Goal: Task Accomplishment & Management: Use online tool/utility

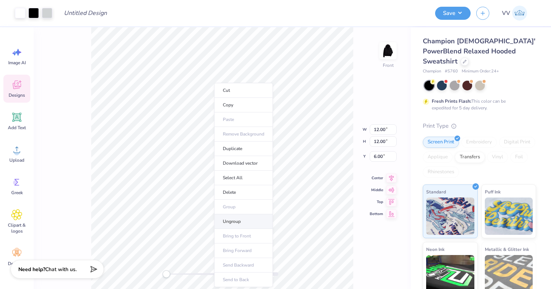
click at [238, 221] on li "Ungroup" at bounding box center [243, 221] width 59 height 15
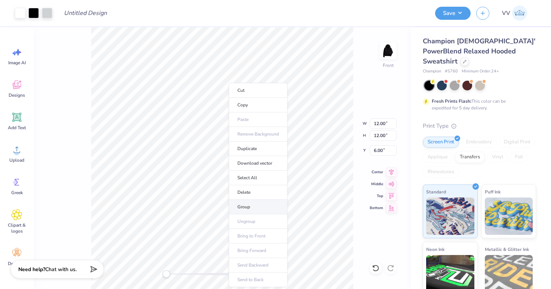
click at [257, 205] on li "Group" at bounding box center [258, 207] width 59 height 15
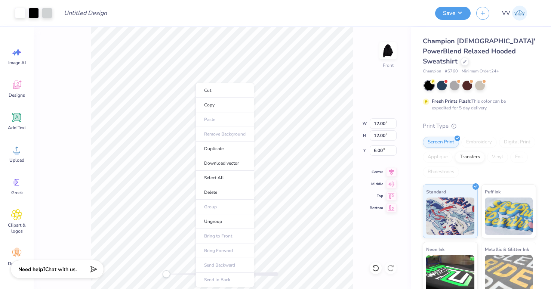
click at [234, 162] on li "Download vector" at bounding box center [224, 163] width 59 height 15
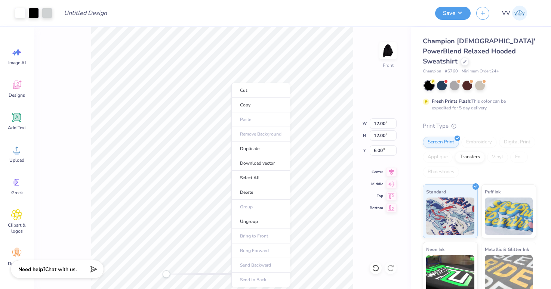
drag, startPoint x: 252, startPoint y: 225, endPoint x: 201, endPoint y: 274, distance: 70.8
click at [252, 225] on li "Ungroup" at bounding box center [260, 221] width 59 height 15
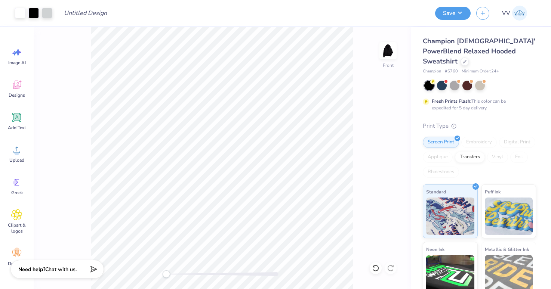
click at [201, 274] on div at bounding box center [222, 274] width 112 height 4
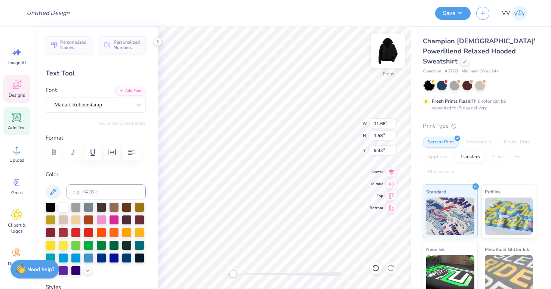
type input "11.68"
type input "1.58"
type input "9.33"
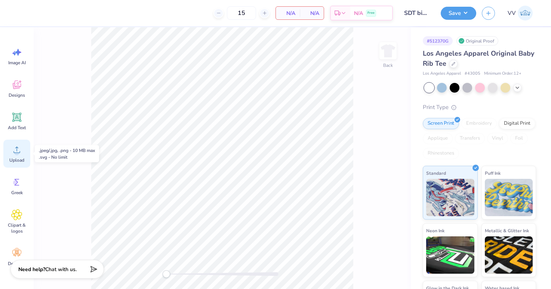
click at [12, 146] on icon at bounding box center [16, 149] width 11 height 11
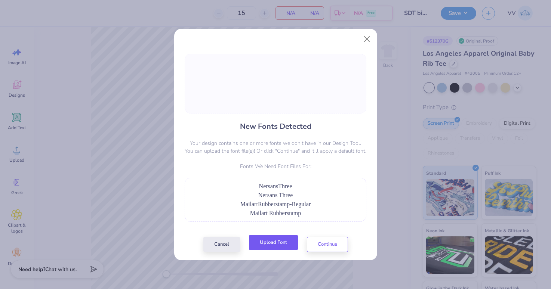
click at [275, 243] on button "Upload Font" at bounding box center [273, 242] width 49 height 15
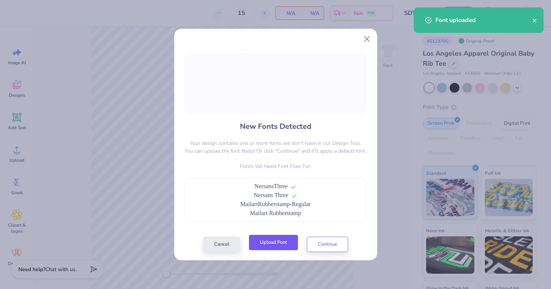
click at [278, 243] on button "Upload Font" at bounding box center [273, 242] width 49 height 15
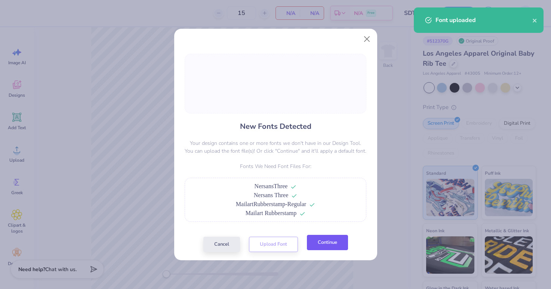
click at [338, 241] on button "Continue" at bounding box center [327, 242] width 41 height 15
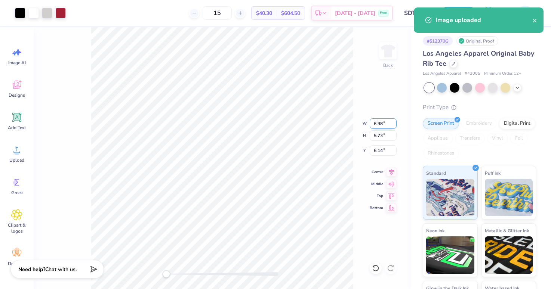
click at [375, 124] on input "6.98" at bounding box center [383, 123] width 27 height 10
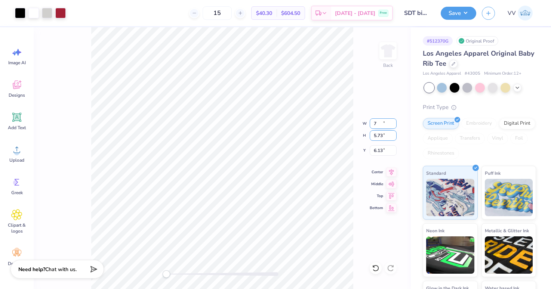
type input "7.02"
type input "5.75"
type input "3.00"
click at [389, 48] on img at bounding box center [388, 51] width 30 height 30
click at [178, 273] on div at bounding box center [222, 274] width 112 height 4
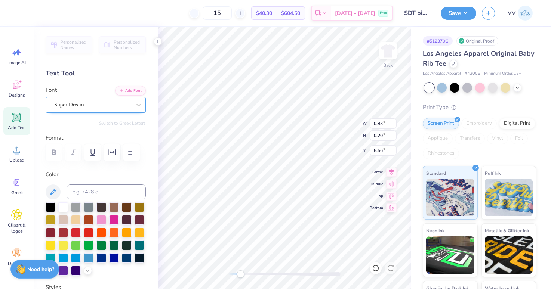
click at [78, 103] on div "Super Dream" at bounding box center [92, 105] width 78 height 12
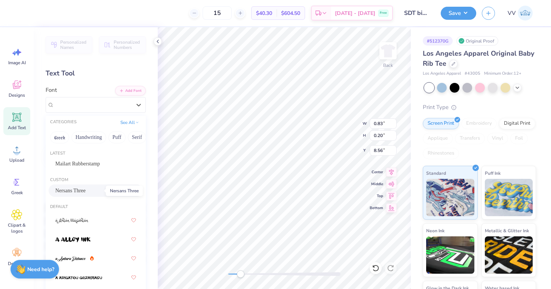
click at [86, 194] on span "Nersans Three" at bounding box center [70, 191] width 30 height 8
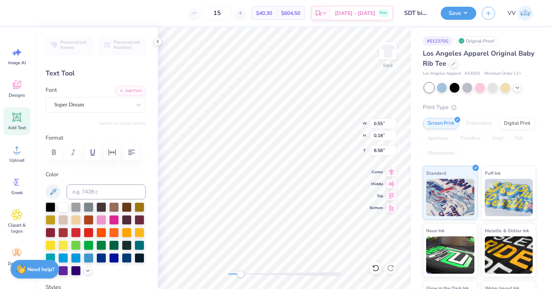
type input "0.55"
type input "0.18"
type input "8.58"
click at [98, 103] on div "Super Dream" at bounding box center [92, 105] width 78 height 12
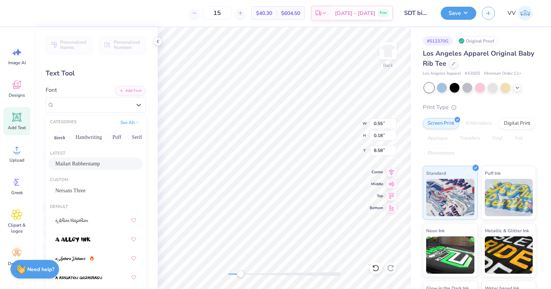
click at [95, 162] on span "Mailart Rubberstamp" at bounding box center [77, 164] width 44 height 8
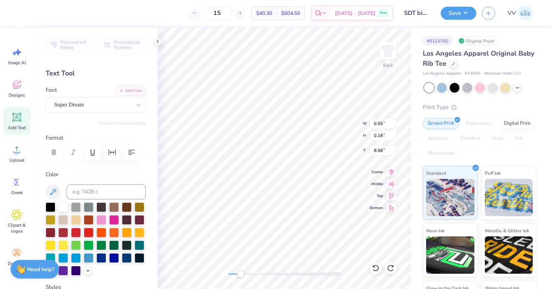
click at [79, 96] on div "Font Super Dream" at bounding box center [96, 99] width 100 height 27
click at [82, 103] on div "Super Dream" at bounding box center [92, 105] width 78 height 12
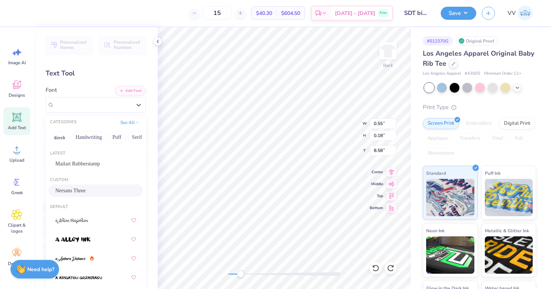
click at [81, 189] on span "Nersans Three" at bounding box center [70, 191] width 30 height 8
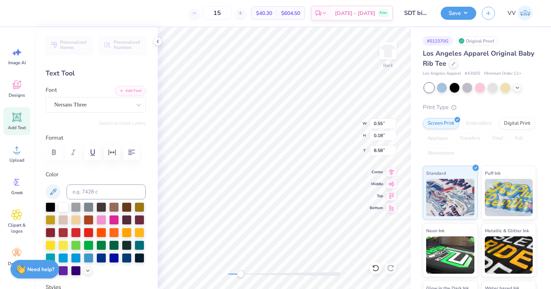
type input "6.96"
type input "0.83"
type input "4.03"
click at [116, 104] on div "Super Dream" at bounding box center [92, 105] width 78 height 12
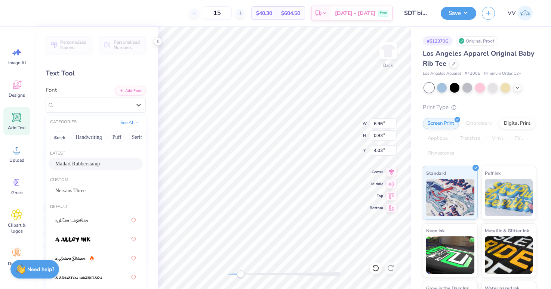
click at [90, 158] on div "Mailart Rubberstamp" at bounding box center [96, 164] width 94 height 12
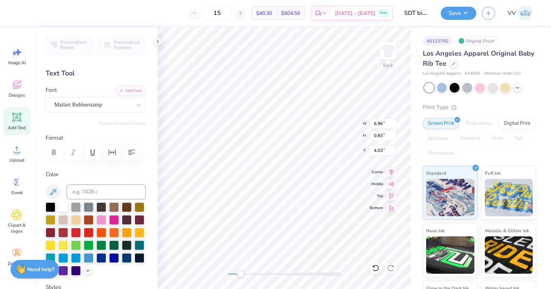
type input "2.61"
type input "0.22"
type input "3.62"
click at [74, 103] on div "Super Dream" at bounding box center [92, 105] width 78 height 12
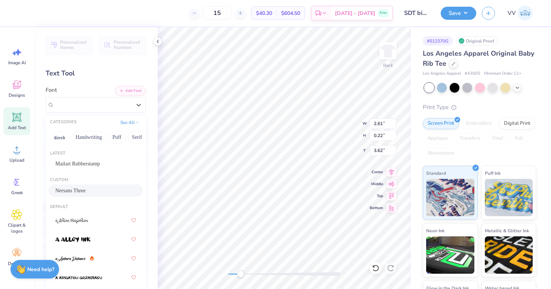
click at [81, 194] on span "Nersans Three" at bounding box center [70, 191] width 30 height 8
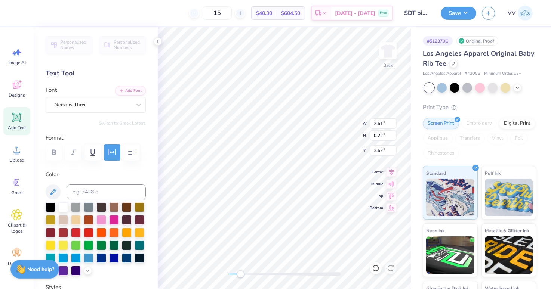
type input "4.99"
type input "0.44"
type input "3.00"
click at [81, 108] on div "Super Dream" at bounding box center [92, 105] width 78 height 12
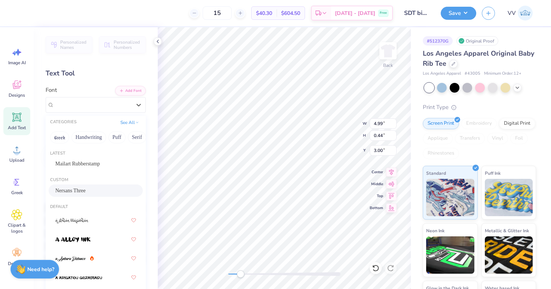
click at [86, 192] on span "Nersans Three" at bounding box center [70, 191] width 30 height 8
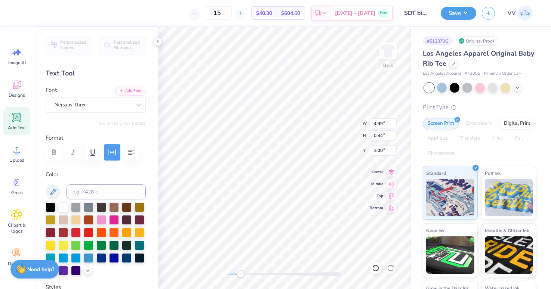
type input "0.47"
type input "0.18"
type input "3.12"
click at [82, 106] on div "Super Dream" at bounding box center [92, 105] width 78 height 12
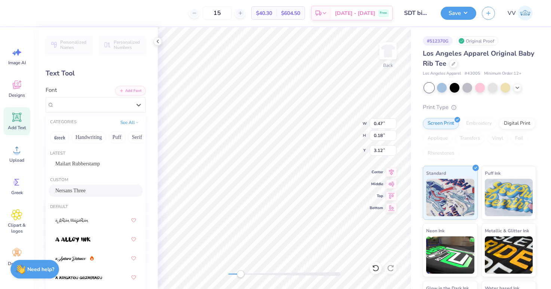
click at [86, 188] on span "Nersans Three" at bounding box center [70, 191] width 30 height 8
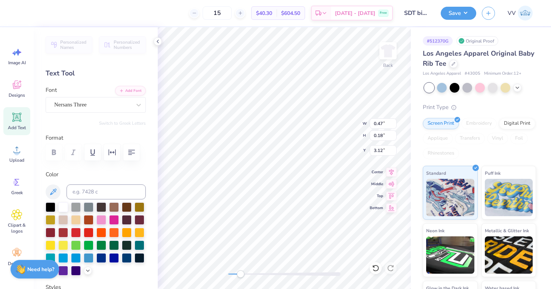
type input "0.61"
type input "0.22"
type input "3.10"
click at [82, 102] on div "Super Dream" at bounding box center [92, 105] width 78 height 12
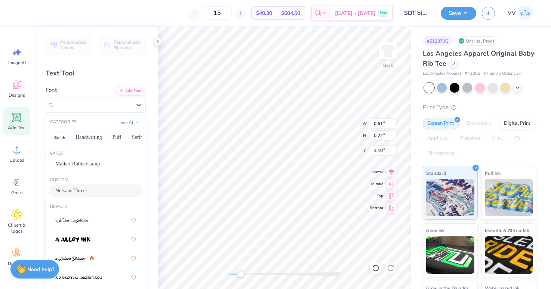
click at [86, 195] on div "Nersans Three" at bounding box center [96, 191] width 94 height 12
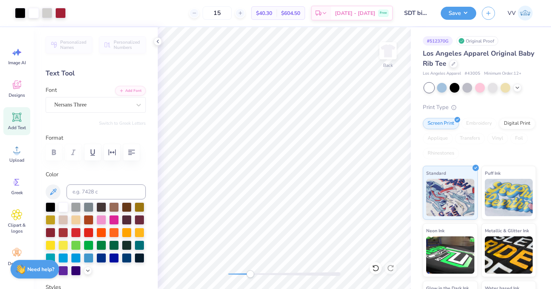
click at [250, 274] on div "Accessibility label" at bounding box center [249, 273] width 7 height 7
click at [380, 56] on div "Back" at bounding box center [284, 158] width 253 height 262
type input "3.00"
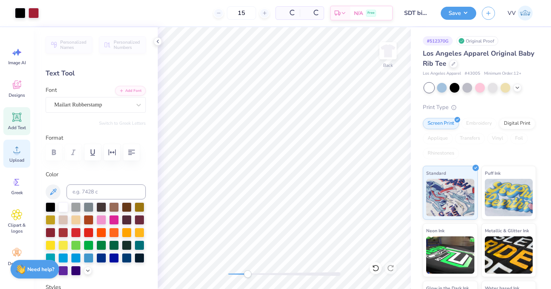
click at [13, 158] on span "Upload" at bounding box center [16, 160] width 15 height 6
click at [13, 154] on icon at bounding box center [16, 149] width 11 height 11
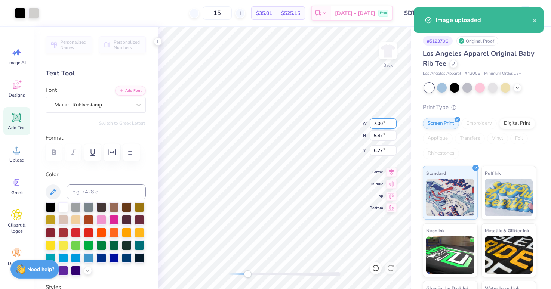
click at [385, 121] on input "7.00" at bounding box center [383, 123] width 27 height 10
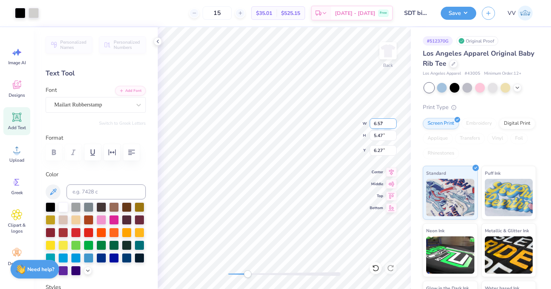
type input "6.57"
type input "3"
type input "4.35"
click at [390, 54] on img at bounding box center [388, 51] width 30 height 30
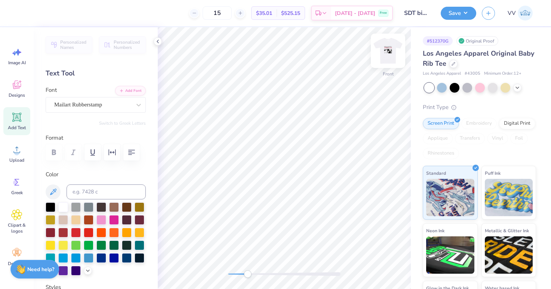
click at [390, 54] on img at bounding box center [388, 51] width 30 height 30
click at [258, 273] on div at bounding box center [284, 274] width 112 height 4
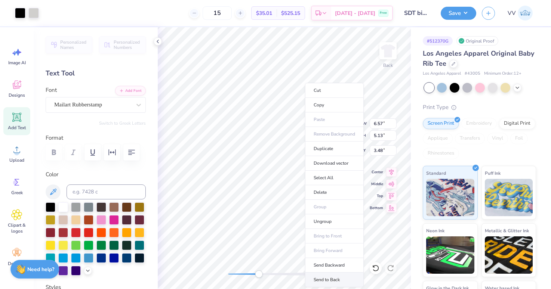
click at [341, 278] on li "Send to Back" at bounding box center [334, 280] width 59 height 15
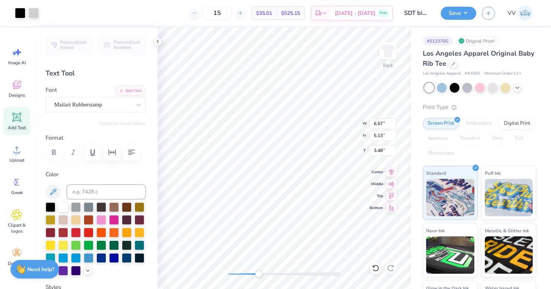
type input "5.16"
type input "0.39"
type input "3.00"
type input "2.83"
type input "0.17"
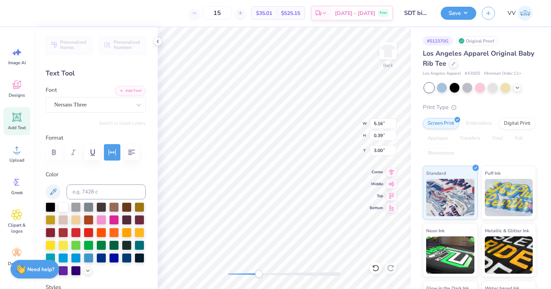
type input "3.59"
type input "6.47"
type input "0.87"
type input "3.88"
click at [111, 155] on icon "button" at bounding box center [112, 152] width 9 height 9
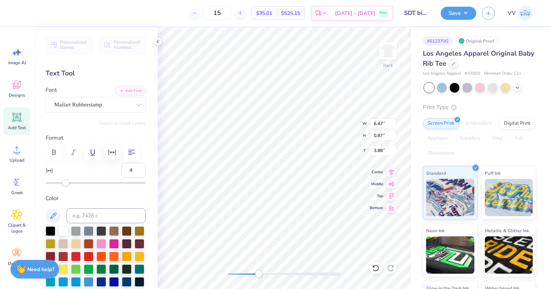
type input "5"
click at [67, 185] on div at bounding box center [96, 182] width 100 height 7
type input "2"
click at [64, 186] on div "Accessibility label" at bounding box center [63, 182] width 7 height 7
type input "1"
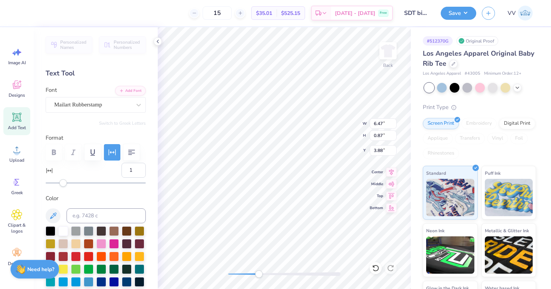
click at [64, 186] on div "Accessibility label" at bounding box center [62, 182] width 7 height 7
type input "0"
drag, startPoint x: 244, startPoint y: 276, endPoint x: 225, endPoint y: 275, distance: 19.4
click at [225, 275] on div "Accessibility label" at bounding box center [228, 273] width 7 height 7
type input "6.59"
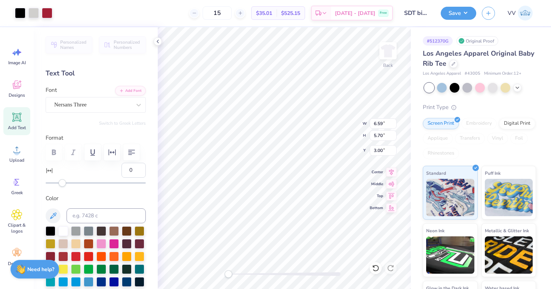
type input "5.70"
type input "3.00"
click at [249, 273] on div at bounding box center [284, 274] width 112 height 4
type input "6.57"
type input "3.11"
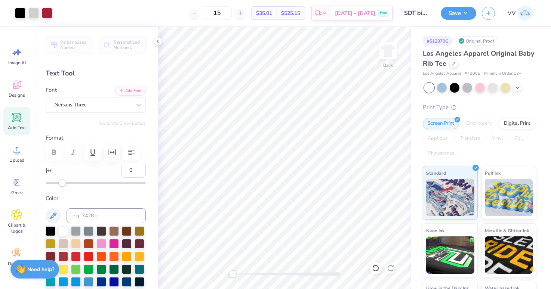
click at [223, 277] on div "Back" at bounding box center [284, 158] width 253 height 262
click at [221, 274] on div "Back W 6.57 6.57 " H 5.13 5.13 " Y 3.48 3.48 " Center Middle Top Bottom" at bounding box center [284, 158] width 253 height 262
click at [385, 123] on input "6.59" at bounding box center [383, 123] width 27 height 10
type input "7.03"
type input "6.07"
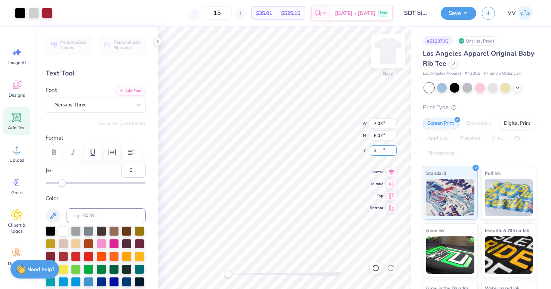
type input "3.00"
click at [379, 125] on input "6.59" at bounding box center [383, 123] width 27 height 10
type input "7.03"
type input "6.07"
type input "3.00"
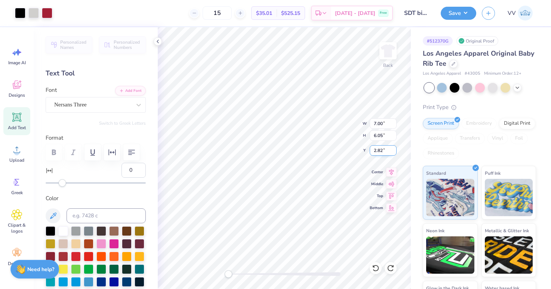
click at [384, 151] on input "2.82" at bounding box center [383, 150] width 27 height 10
type input "3.00"
click at [240, 274] on div at bounding box center [284, 274] width 112 height 4
type input "85"
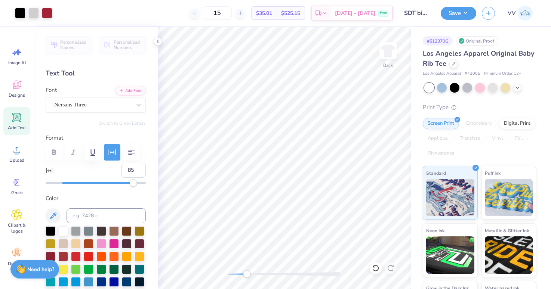
click at [247, 274] on div "Accessibility label" at bounding box center [246, 273] width 7 height 7
click at [217, 276] on div "Back W 5.49 5.49 " H 0.42 0.42 " Y 3.00 3.00 " Center Middle Top Bottom" at bounding box center [284, 158] width 253 height 262
click at [460, 13] on button "Save" at bounding box center [457, 12] width 35 height 13
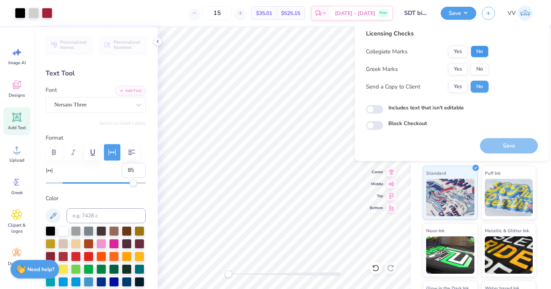
click at [486, 56] on button "No" at bounding box center [479, 52] width 18 height 12
click at [450, 69] on button "Yes" at bounding box center [457, 69] width 19 height 12
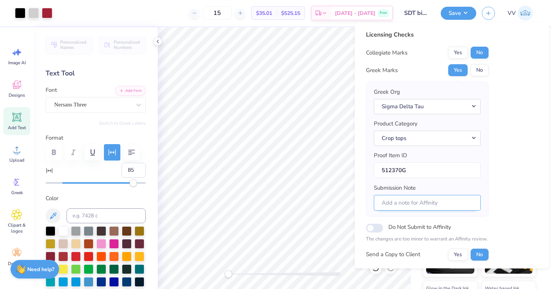
scroll to position [60, 0]
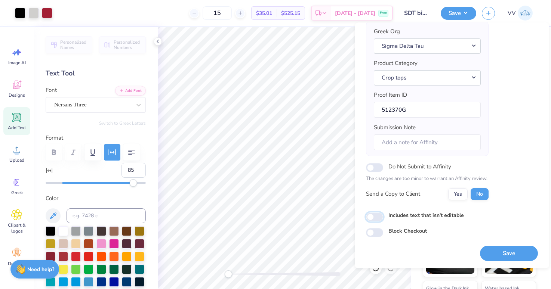
click at [375, 218] on input "Includes text that isn't editable" at bounding box center [374, 217] width 17 height 9
checkbox input "false"
click at [427, 76] on button "Crop tops" at bounding box center [427, 77] width 107 height 15
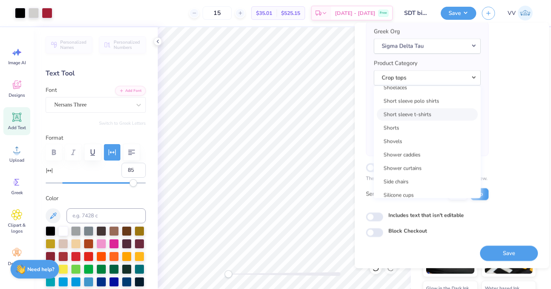
scroll to position [10820, 0]
click at [442, 112] on link "Short sleeve t-shirts" at bounding box center [427, 116] width 101 height 12
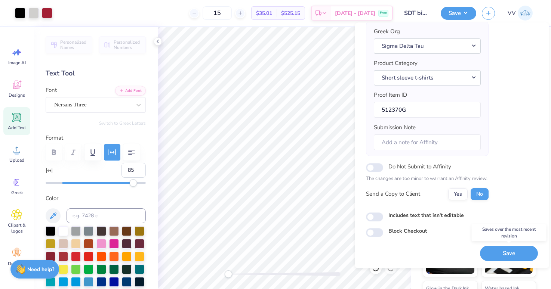
click at [507, 257] on button "Save" at bounding box center [509, 253] width 58 height 15
